Goal: Task Accomplishment & Management: Manage account settings

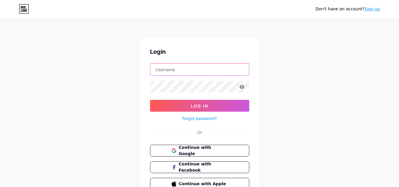
click at [202, 70] on input "text" at bounding box center [200, 70] width 99 height 12
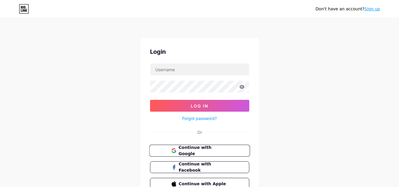
click at [216, 149] on span "Continue with Google" at bounding box center [203, 151] width 49 height 13
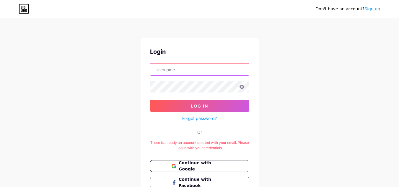
click at [188, 72] on input "text" at bounding box center [200, 70] width 99 height 12
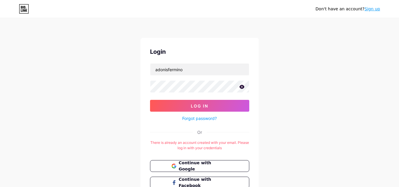
click at [241, 88] on icon at bounding box center [242, 87] width 5 height 4
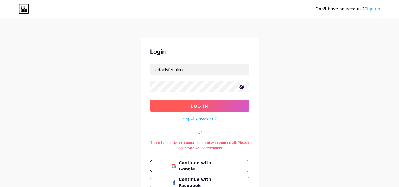
click at [203, 103] on button "Log In" at bounding box center [199, 106] width 99 height 12
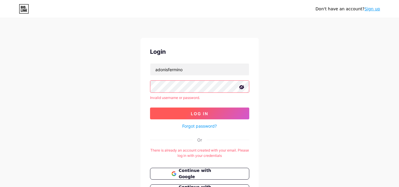
click at [203, 111] on span "Log In" at bounding box center [199, 113] width 17 height 5
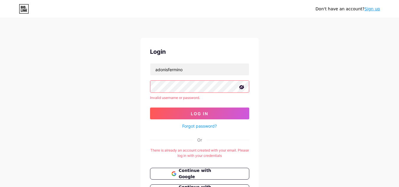
click at [208, 107] on form "adonisfermino Invalid username or password. Log In Forgot password?" at bounding box center [199, 96] width 99 height 67
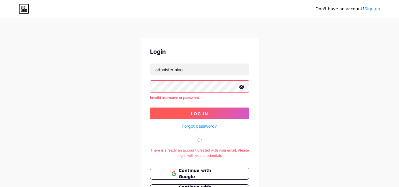
click at [208, 110] on button "Log In" at bounding box center [199, 114] width 99 height 12
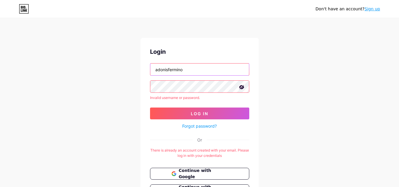
click at [185, 68] on input "adonisfermino" at bounding box center [200, 70] width 99 height 12
click at [155, 68] on input "adonisfermino" at bounding box center [200, 70] width 99 height 12
type input "@adonisfermino"
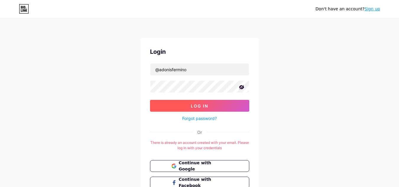
click at [213, 105] on button "Log In" at bounding box center [199, 106] width 99 height 12
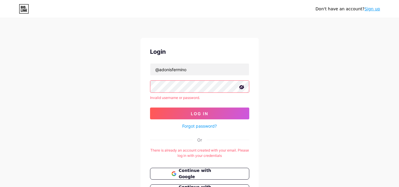
click at [222, 76] on form "@adonisfermino Invalid username or password. Log In Forgot password?" at bounding box center [199, 96] width 99 height 67
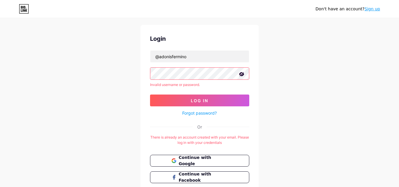
scroll to position [7, 0]
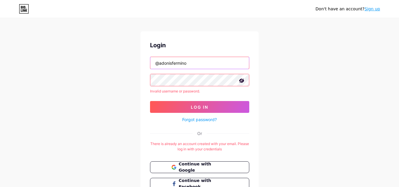
click at [176, 64] on input "@adonisfermino" at bounding box center [200, 63] width 99 height 12
type input "@adon"
click at [202, 120] on link "Forgot password?" at bounding box center [199, 120] width 35 height 6
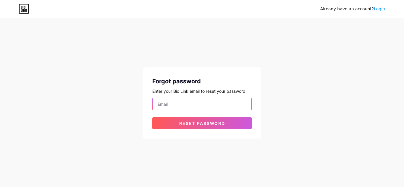
click at [211, 108] on input "email" at bounding box center [202, 104] width 99 height 12
type input "[EMAIL_ADDRESS][DOMAIN_NAME]"
click at [152, 117] on button "Reset password" at bounding box center [201, 123] width 99 height 12
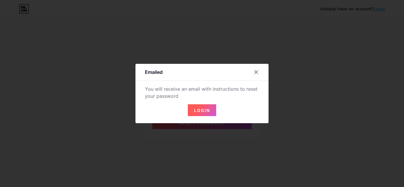
click at [208, 110] on button "Login" at bounding box center [202, 110] width 28 height 12
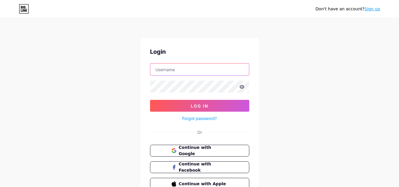
click at [164, 73] on input "text" at bounding box center [200, 70] width 99 height 12
type input "[EMAIL_ADDRESS][DOMAIN_NAME]"
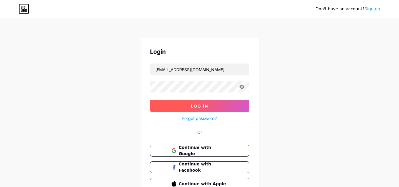
click at [198, 103] on span "Log In" at bounding box center [199, 105] width 17 height 5
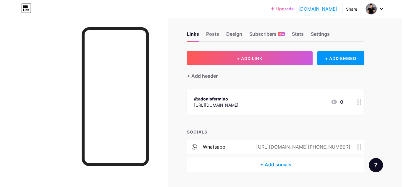
scroll to position [5, 0]
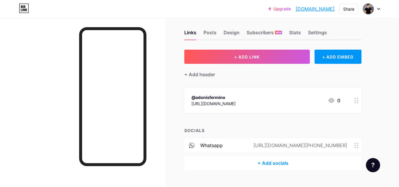
click at [283, 167] on div "+ Add socials" at bounding box center [273, 163] width 177 height 14
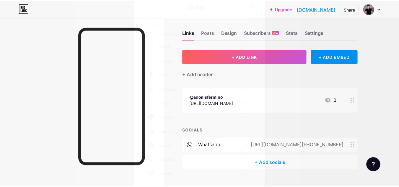
scroll to position [533, 0]
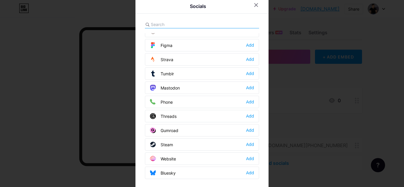
click at [186, 157] on div "Website Add" at bounding box center [202, 159] width 114 height 12
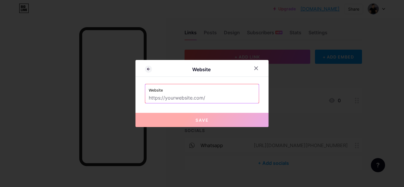
click at [188, 97] on input "text" at bounding box center [202, 98] width 106 height 10
paste input "https://forms.gle/YrdiUuFocT2exvMB7"
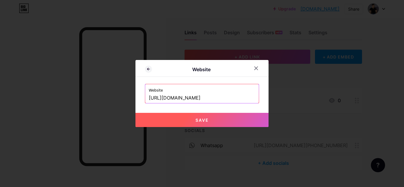
type input "https://forms.gle/YrdiUuFocT2exvMB7"
click at [200, 125] on button "Save" at bounding box center [201, 120] width 133 height 14
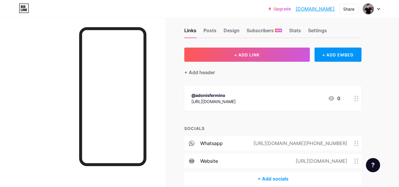
scroll to position [0, 0]
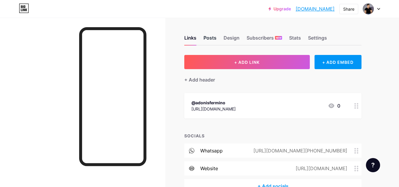
click at [209, 39] on div "Posts" at bounding box center [210, 39] width 13 height 11
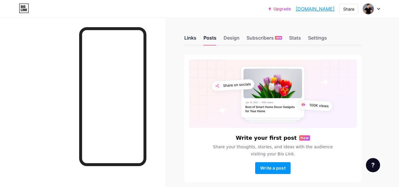
click at [186, 39] on div "Links" at bounding box center [191, 39] width 12 height 11
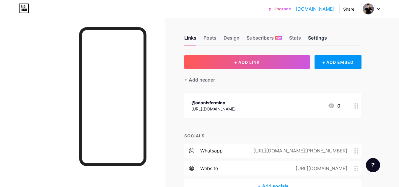
click at [324, 38] on div "Settings" at bounding box center [317, 39] width 19 height 11
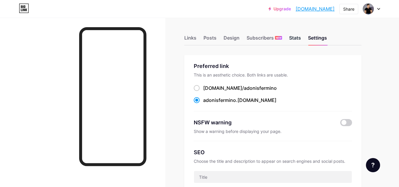
click at [295, 38] on div "Stats" at bounding box center [295, 39] width 12 height 11
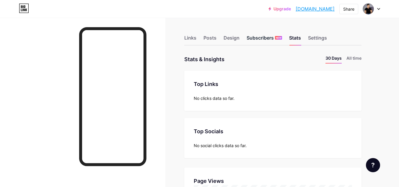
scroll to position [187, 399]
click at [266, 36] on div "Subscribers NEW" at bounding box center [264, 39] width 35 height 11
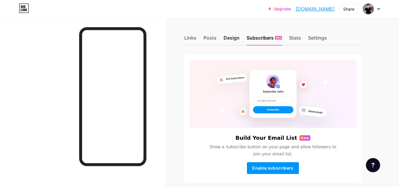
click at [237, 38] on div "Design" at bounding box center [232, 39] width 16 height 11
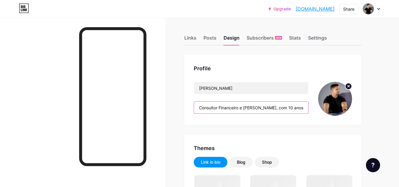
click at [266, 110] on input "Consultor Financeiro e Contador, com 10 anos de experiência, especialista em re…" at bounding box center [251, 108] width 114 height 12
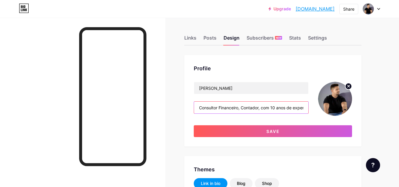
click at [260, 108] on input "Consultor Financeiro, Contador, com 10 anos de experiência, especialista em ree…" at bounding box center [251, 108] width 114 height 12
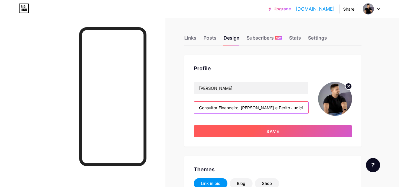
type input "Consultor Financeiro, Contador e Perito Judicial, com 10 anos de experiência, e…"
click at [273, 131] on span "Save" at bounding box center [273, 131] width 13 height 5
